Goal: Browse casually

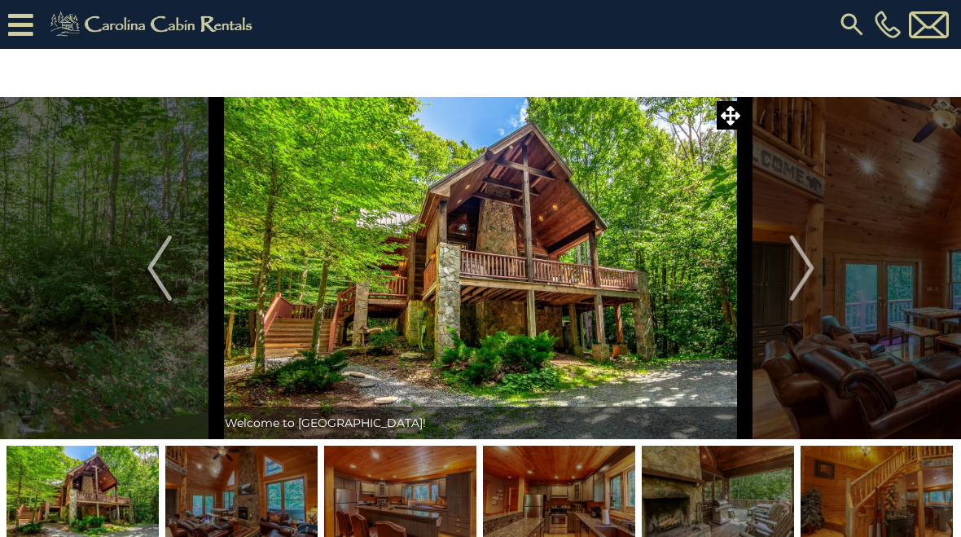
click at [620, 316] on img at bounding box center [481, 268] width 529 height 342
click at [789, 261] on button "Next" at bounding box center [802, 268] width 114 height 342
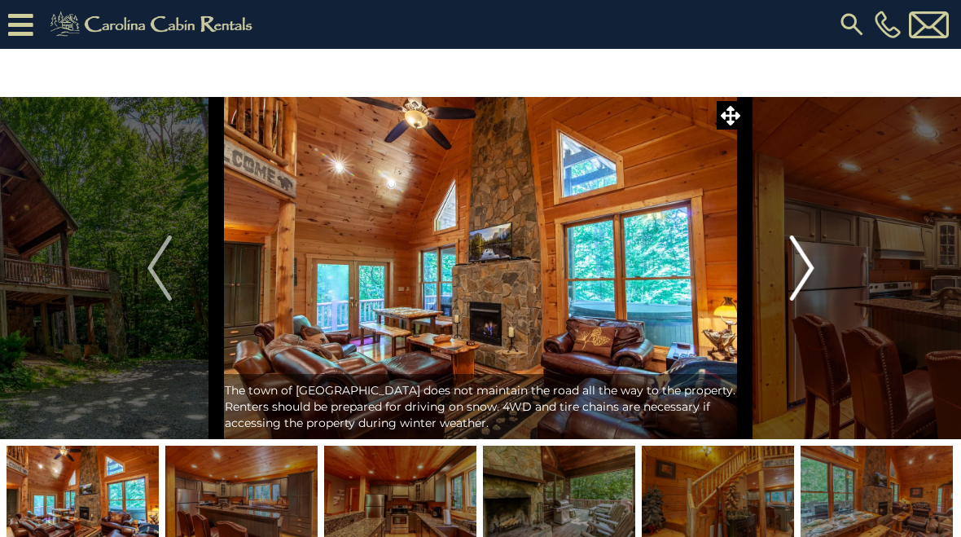
click at [798, 262] on img "Next" at bounding box center [801, 267] width 24 height 65
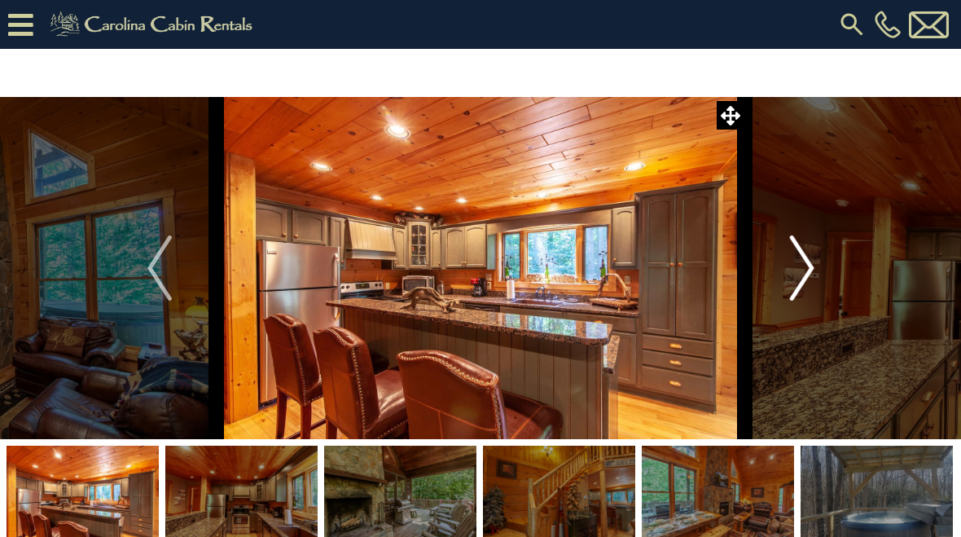
click at [784, 264] on button "Next" at bounding box center [802, 268] width 114 height 342
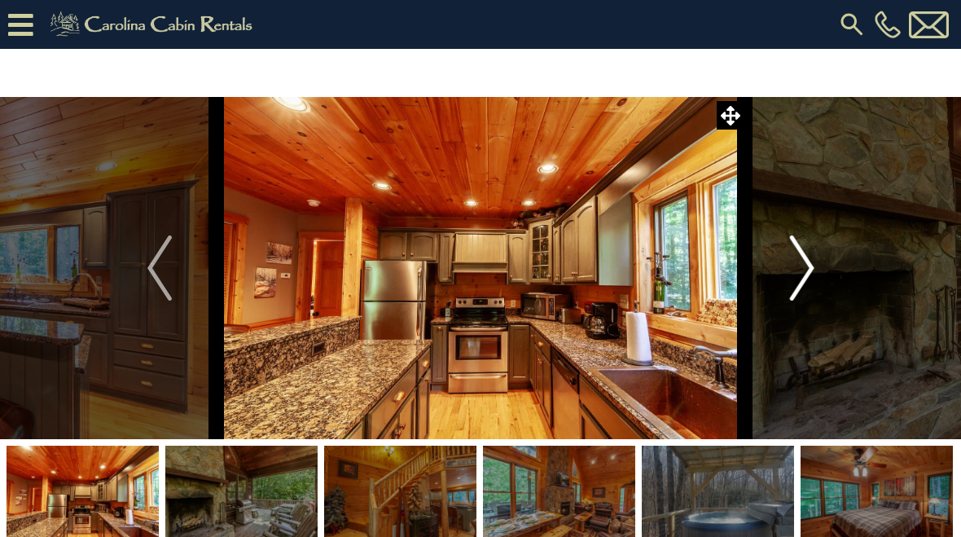
click at [793, 267] on img "Next" at bounding box center [801, 267] width 24 height 65
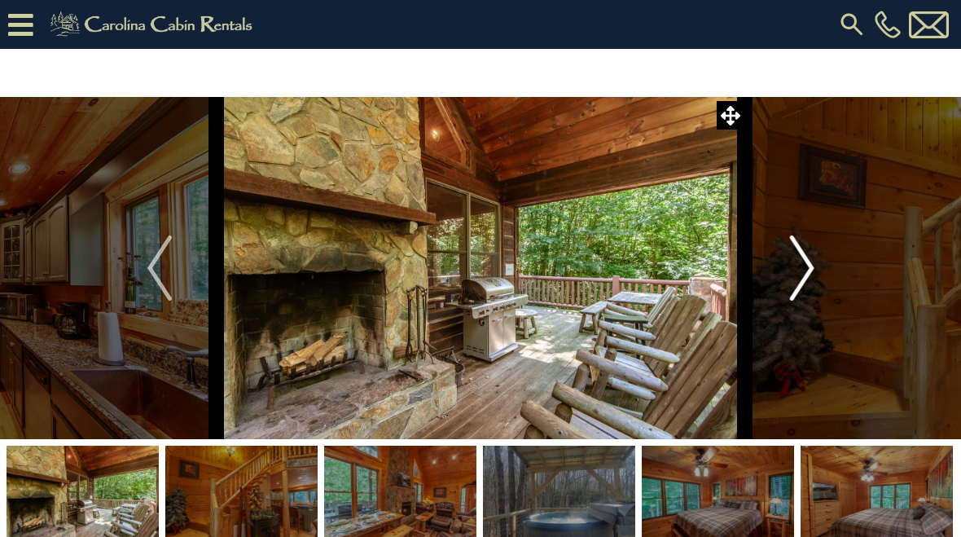
click at [810, 270] on img "Next" at bounding box center [801, 267] width 24 height 65
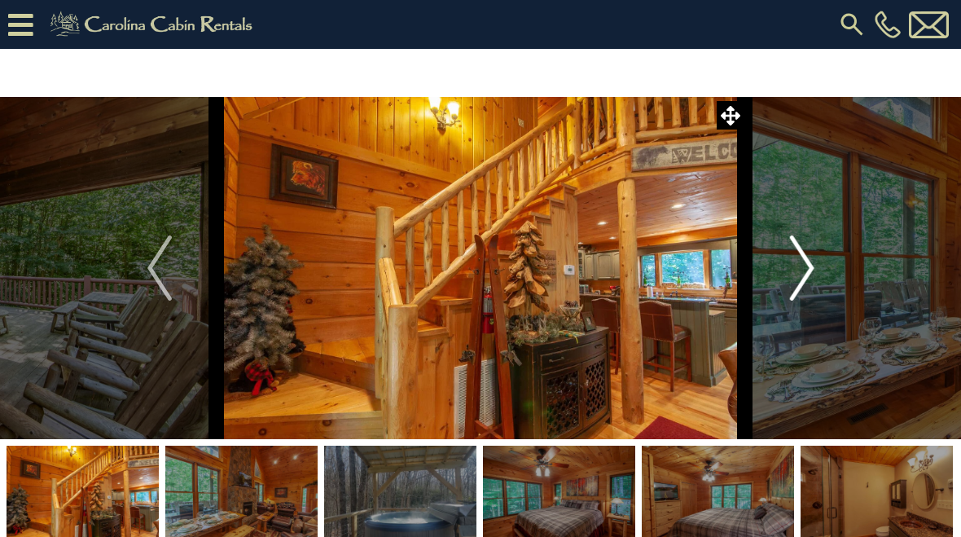
click at [776, 259] on button "Next" at bounding box center [802, 268] width 114 height 342
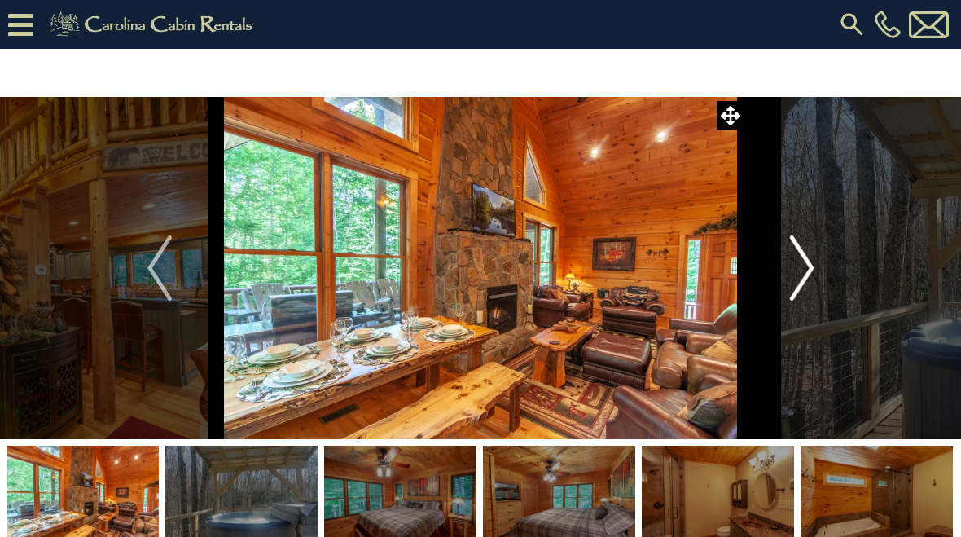
click at [793, 265] on img "Next" at bounding box center [801, 267] width 24 height 65
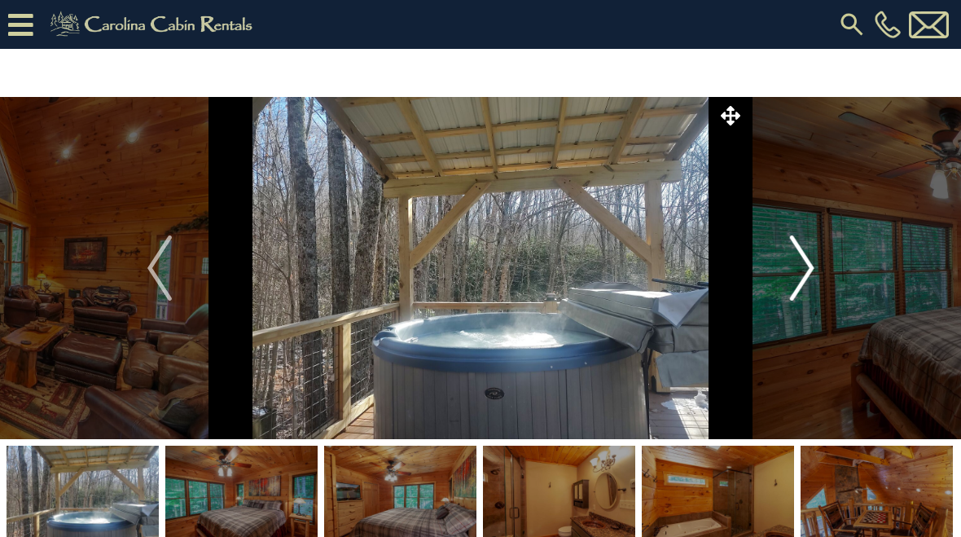
click at [810, 276] on img "Next" at bounding box center [801, 267] width 24 height 65
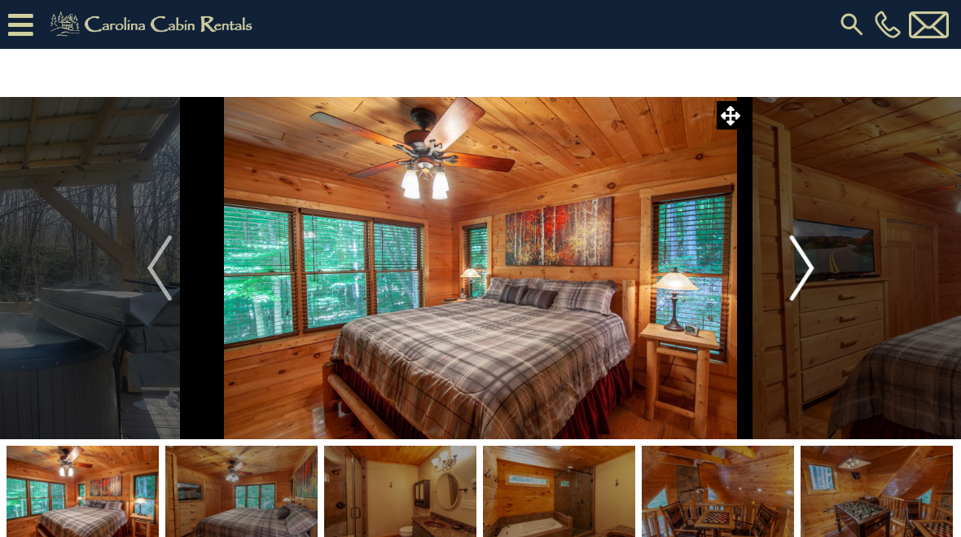
click at [802, 264] on img "Next" at bounding box center [801, 267] width 24 height 65
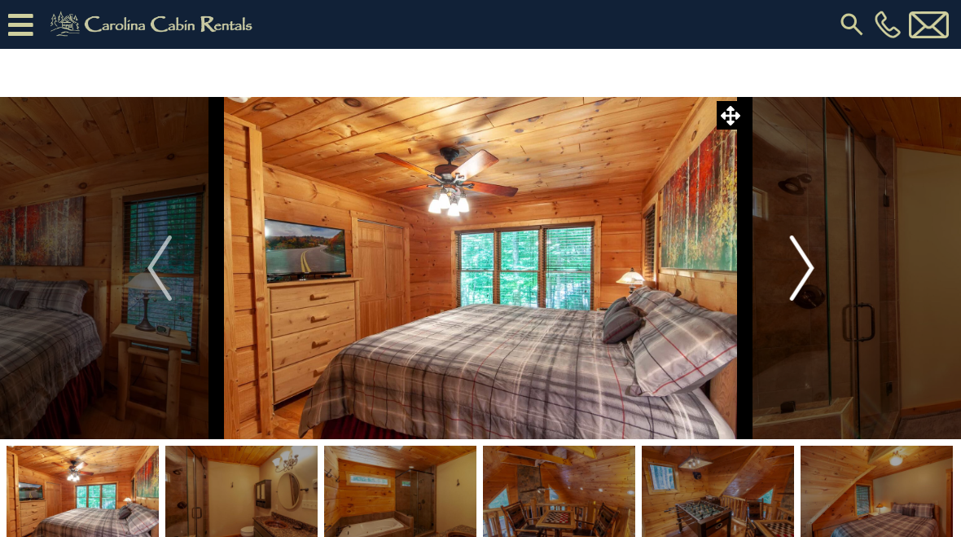
click at [806, 265] on img "Next" at bounding box center [801, 267] width 24 height 65
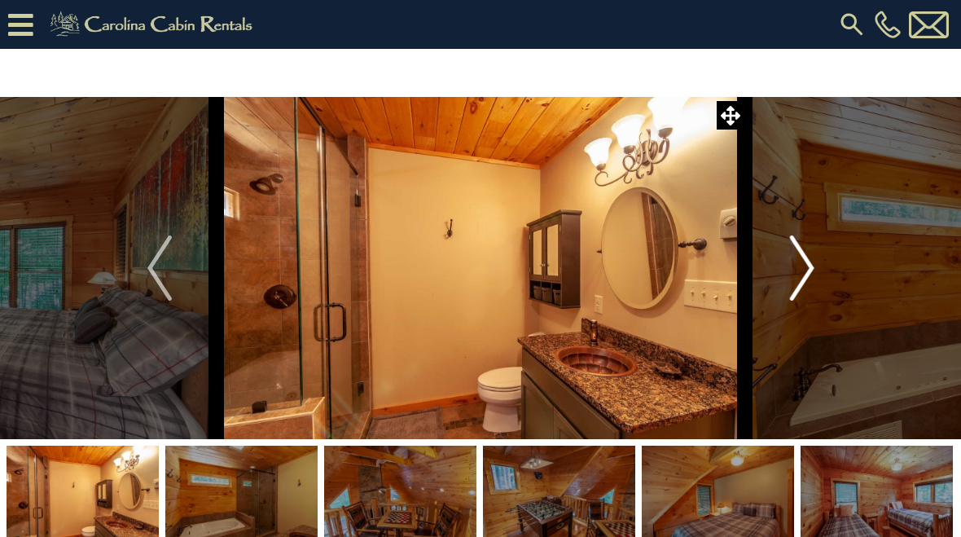
click at [818, 266] on button "Next" at bounding box center [802, 268] width 114 height 342
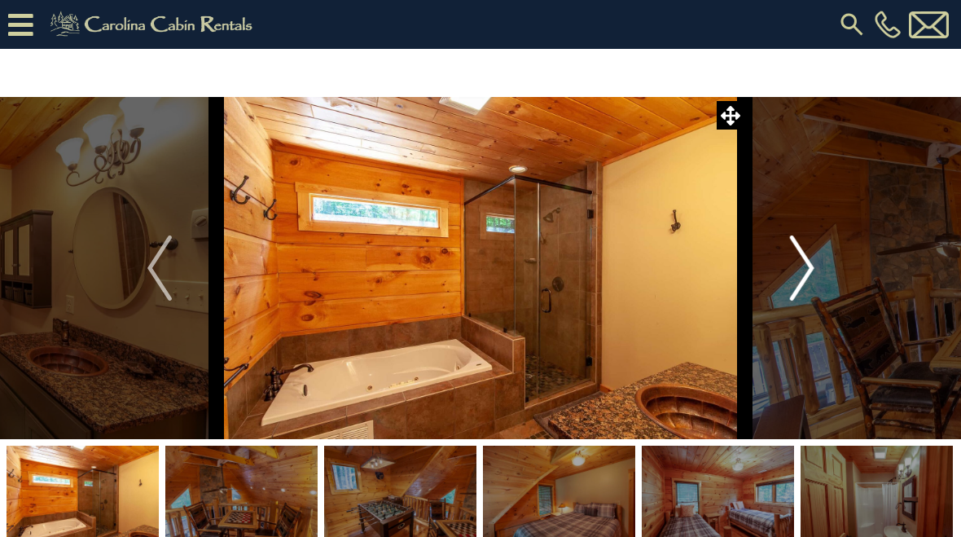
click at [798, 271] on img "Next" at bounding box center [801, 267] width 24 height 65
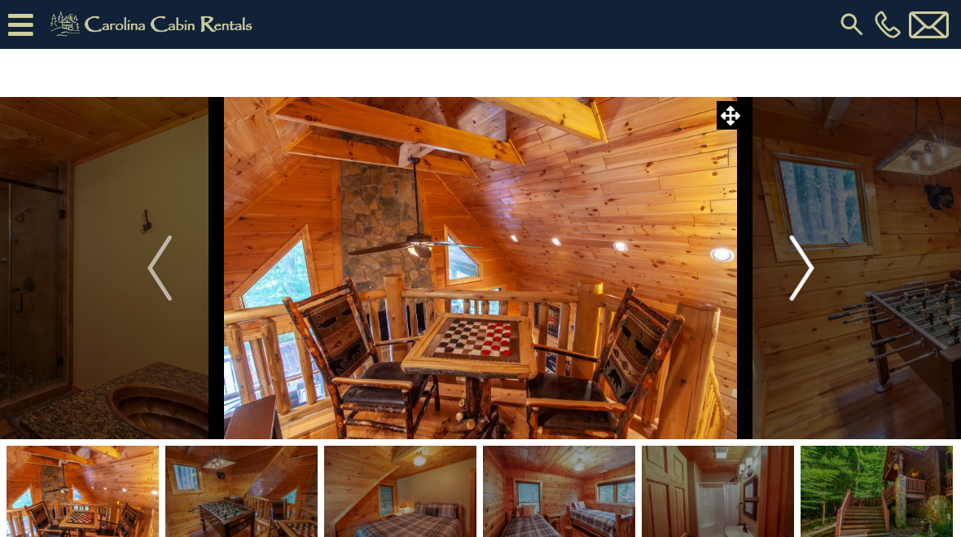
click at [809, 263] on img "Next" at bounding box center [801, 267] width 24 height 65
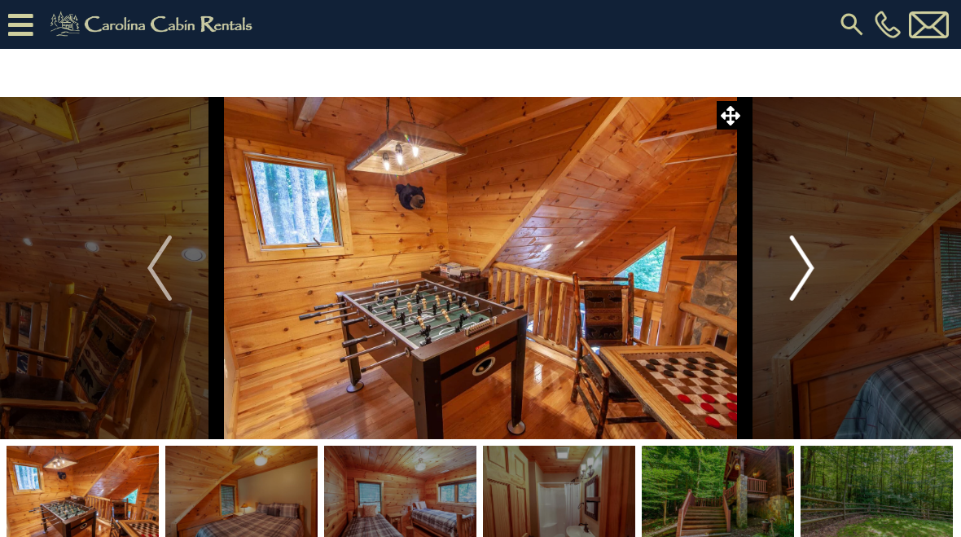
click at [784, 268] on button "Next" at bounding box center [802, 268] width 114 height 342
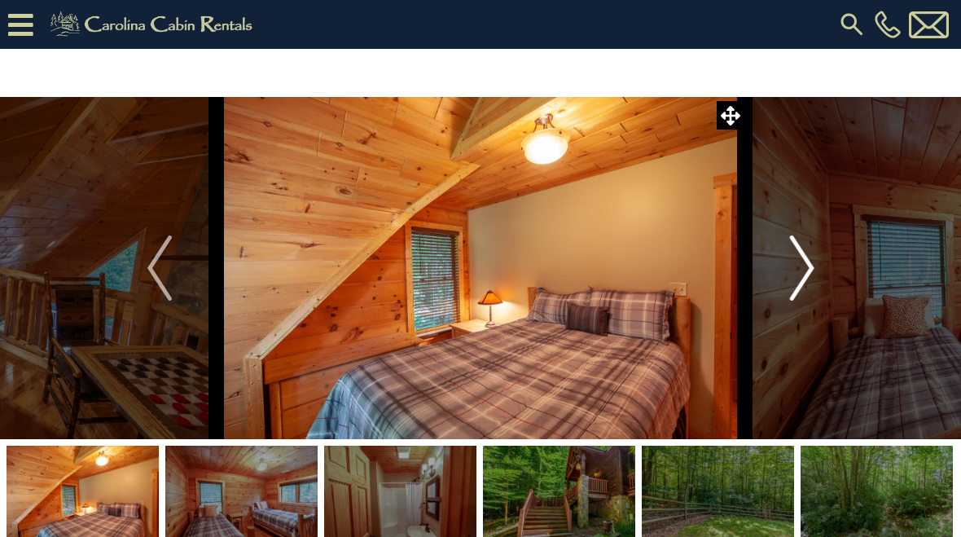
click at [804, 261] on img "Next" at bounding box center [801, 267] width 24 height 65
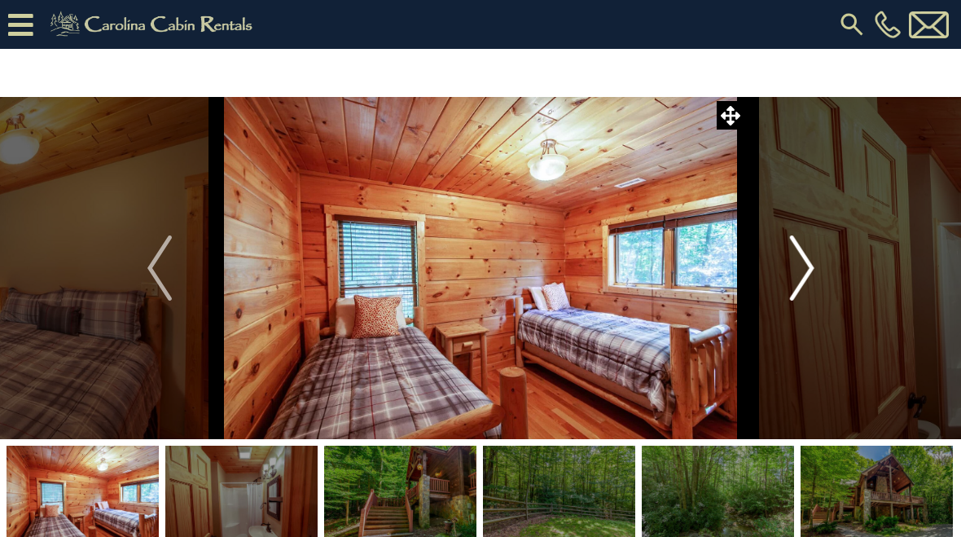
click at [808, 267] on img "Next" at bounding box center [801, 267] width 24 height 65
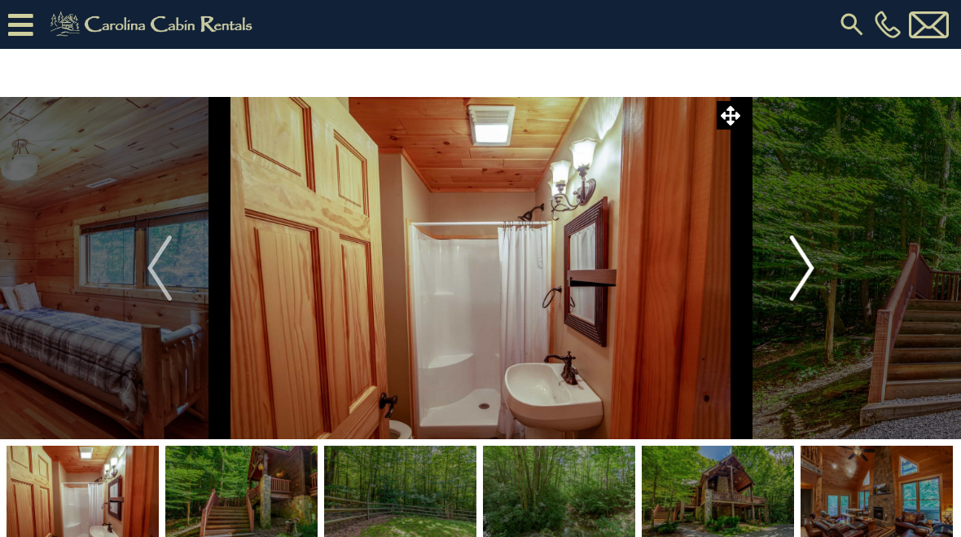
click at [802, 277] on img "Next" at bounding box center [801, 267] width 24 height 65
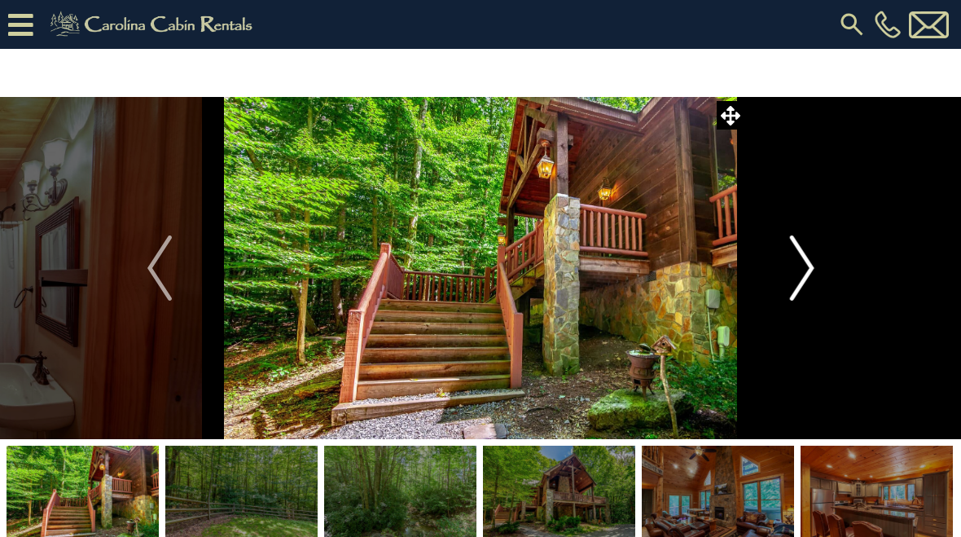
click at [807, 253] on img "Next" at bounding box center [801, 267] width 24 height 65
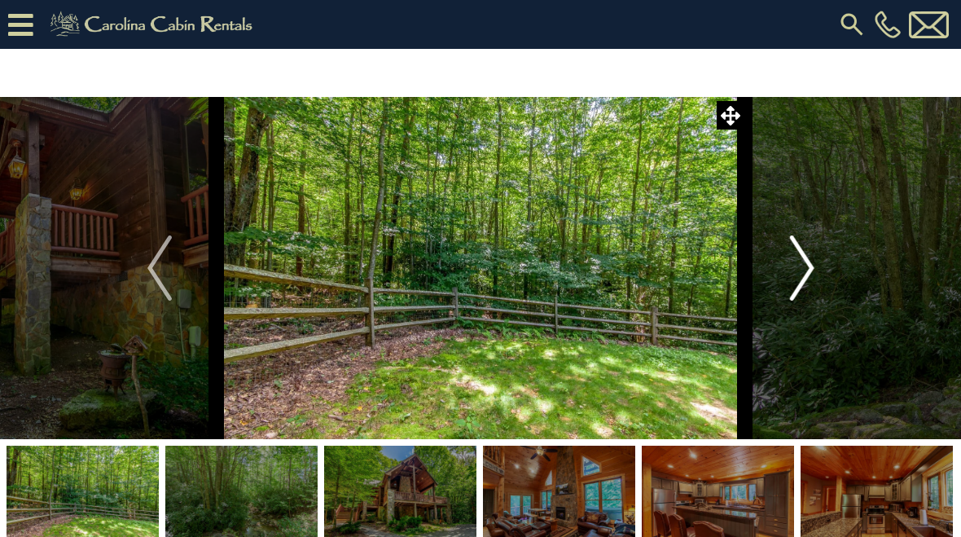
click at [814, 251] on img "Next" at bounding box center [801, 267] width 24 height 65
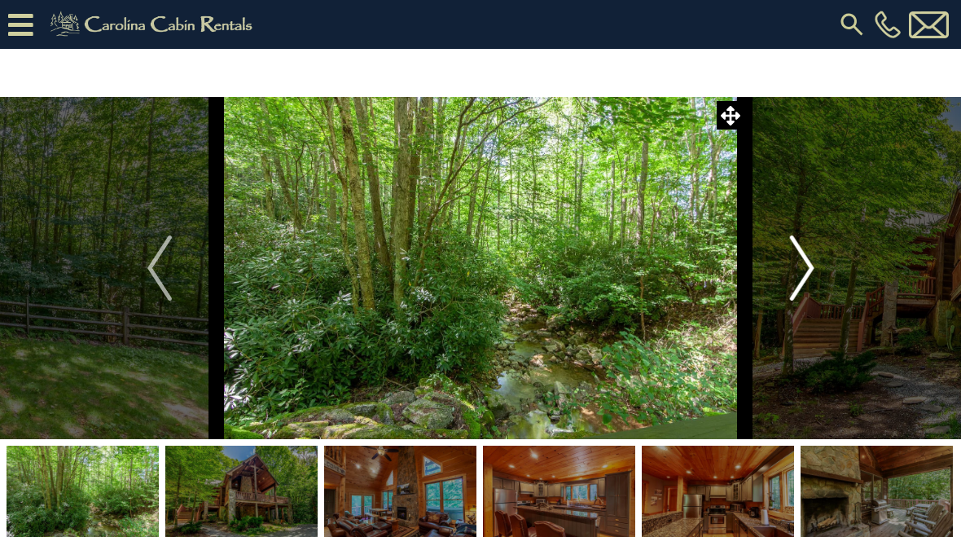
click at [814, 269] on img "Next" at bounding box center [801, 267] width 24 height 65
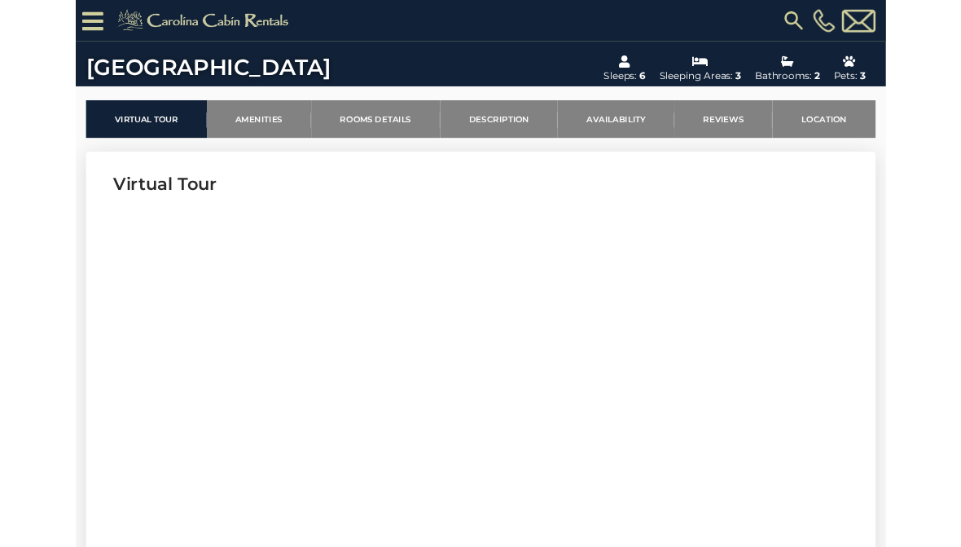
scroll to position [514, 0]
